Goal: Transaction & Acquisition: Purchase product/service

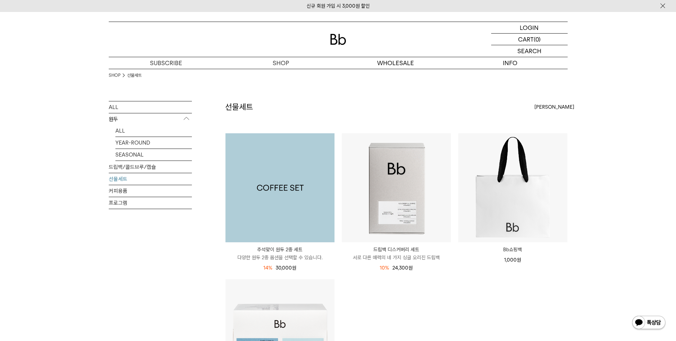
click at [292, 213] on img at bounding box center [279, 187] width 109 height 109
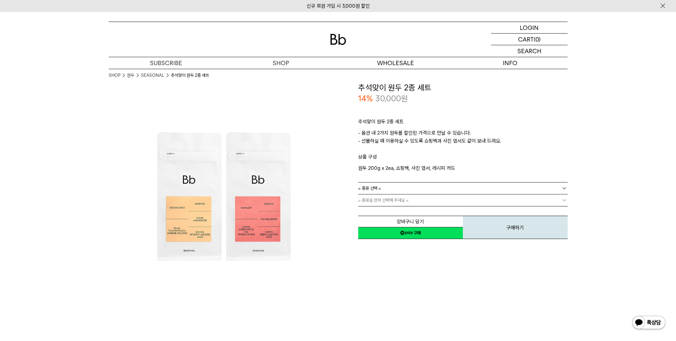
click at [351, 45] on div at bounding box center [338, 39] width 459 height 35
click at [348, 42] on div at bounding box center [338, 39] width 459 height 35
click at [335, 36] on img at bounding box center [338, 39] width 16 height 11
